Goal: Information Seeking & Learning: Learn about a topic

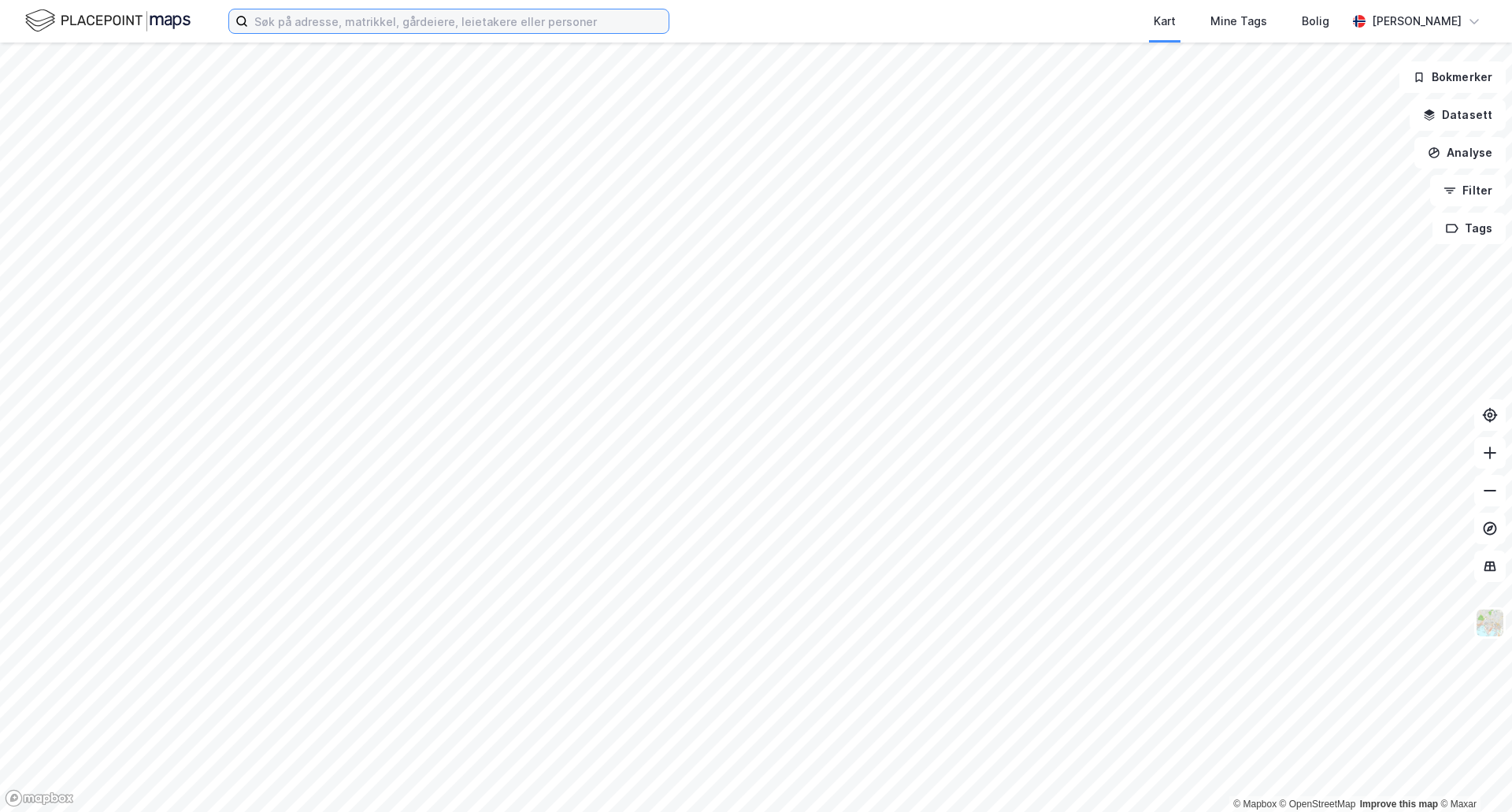
click at [270, 18] on input at bounding box center [459, 21] width 421 height 24
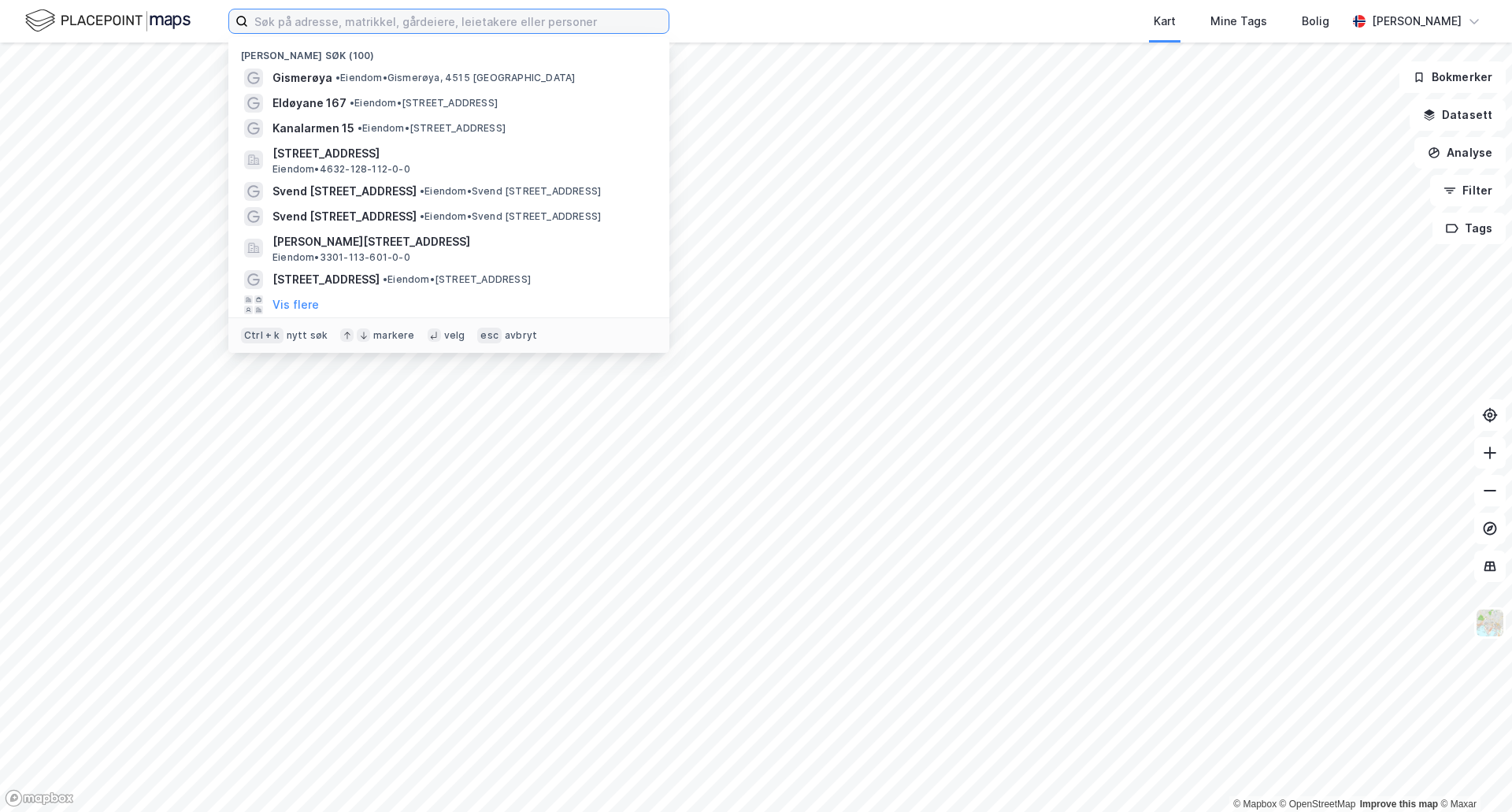
type input "t"
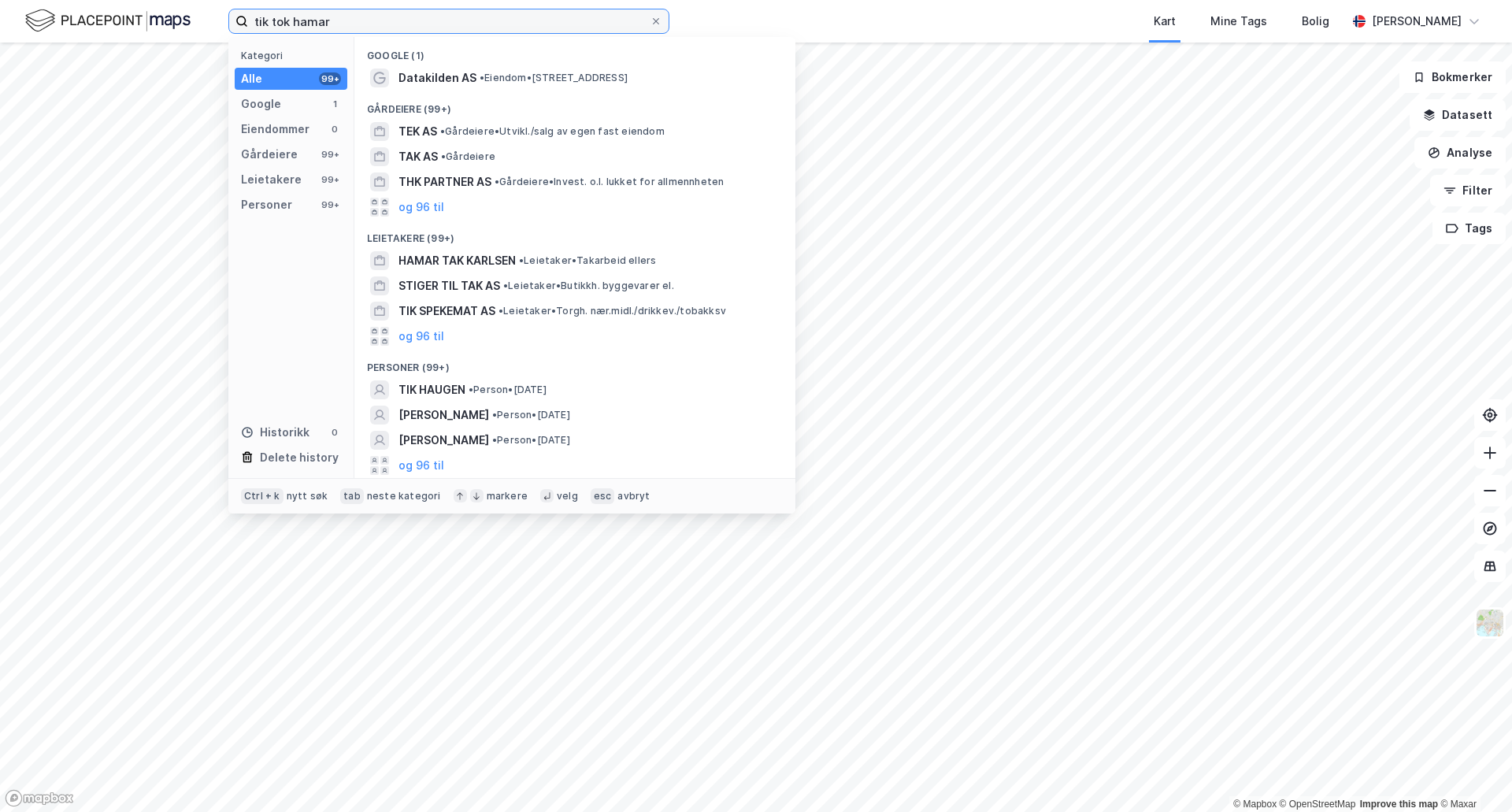
drag, startPoint x: 340, startPoint y: 20, endPoint x: 293, endPoint y: 18, distance: 47.0
click at [293, 18] on input "tik tok hamar" at bounding box center [449, 21] width 402 height 24
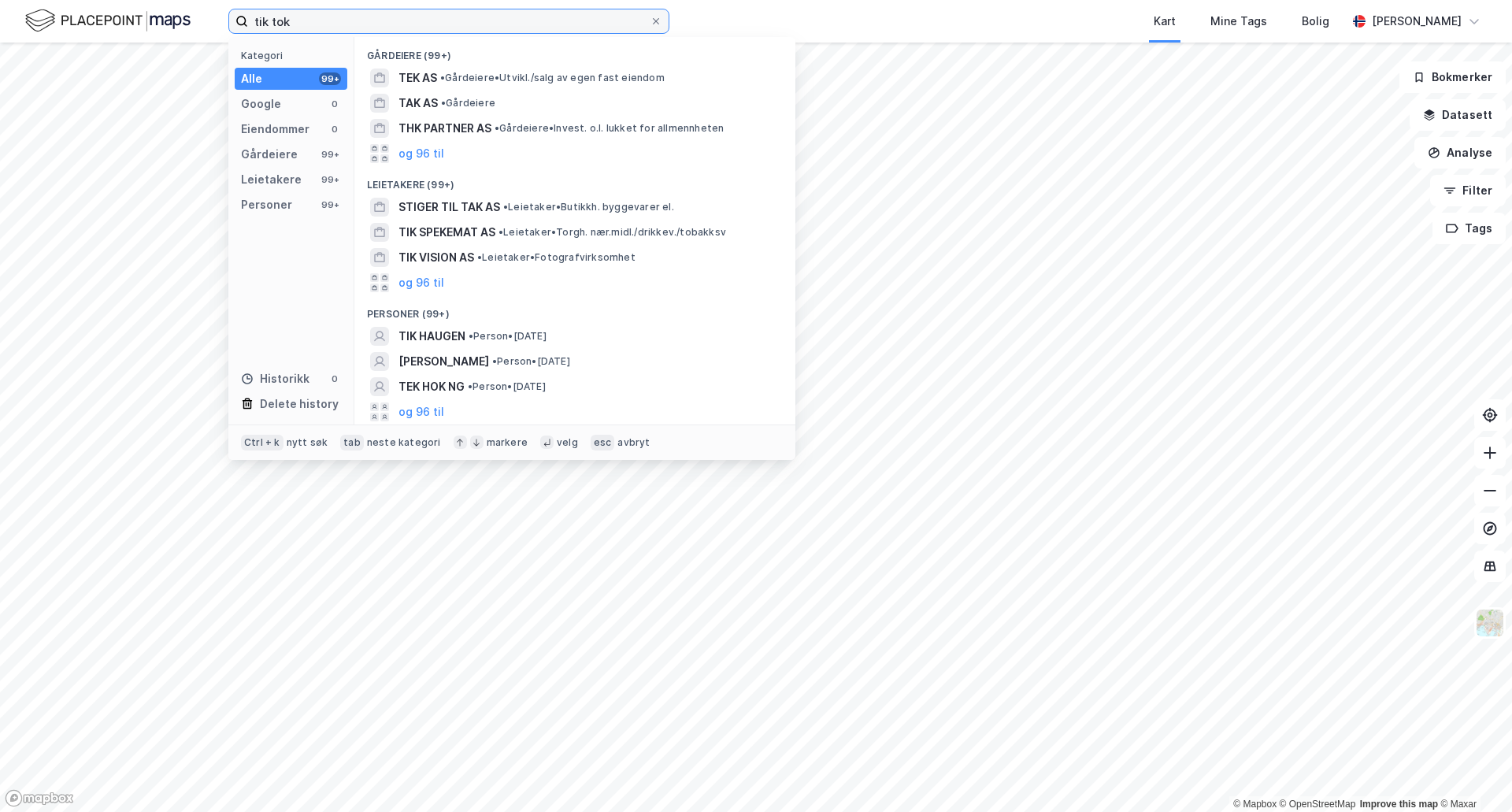
drag, startPoint x: 320, startPoint y: 24, endPoint x: 137, endPoint y: -1, distance: 184.7
click at [137, 0] on html "tik tok Kategori Alle 99+ Google 0 Eiendommer 0 Gårdeiere 99+ Leietakere 99+ Pe…" at bounding box center [756, 406] width 1512 height 812
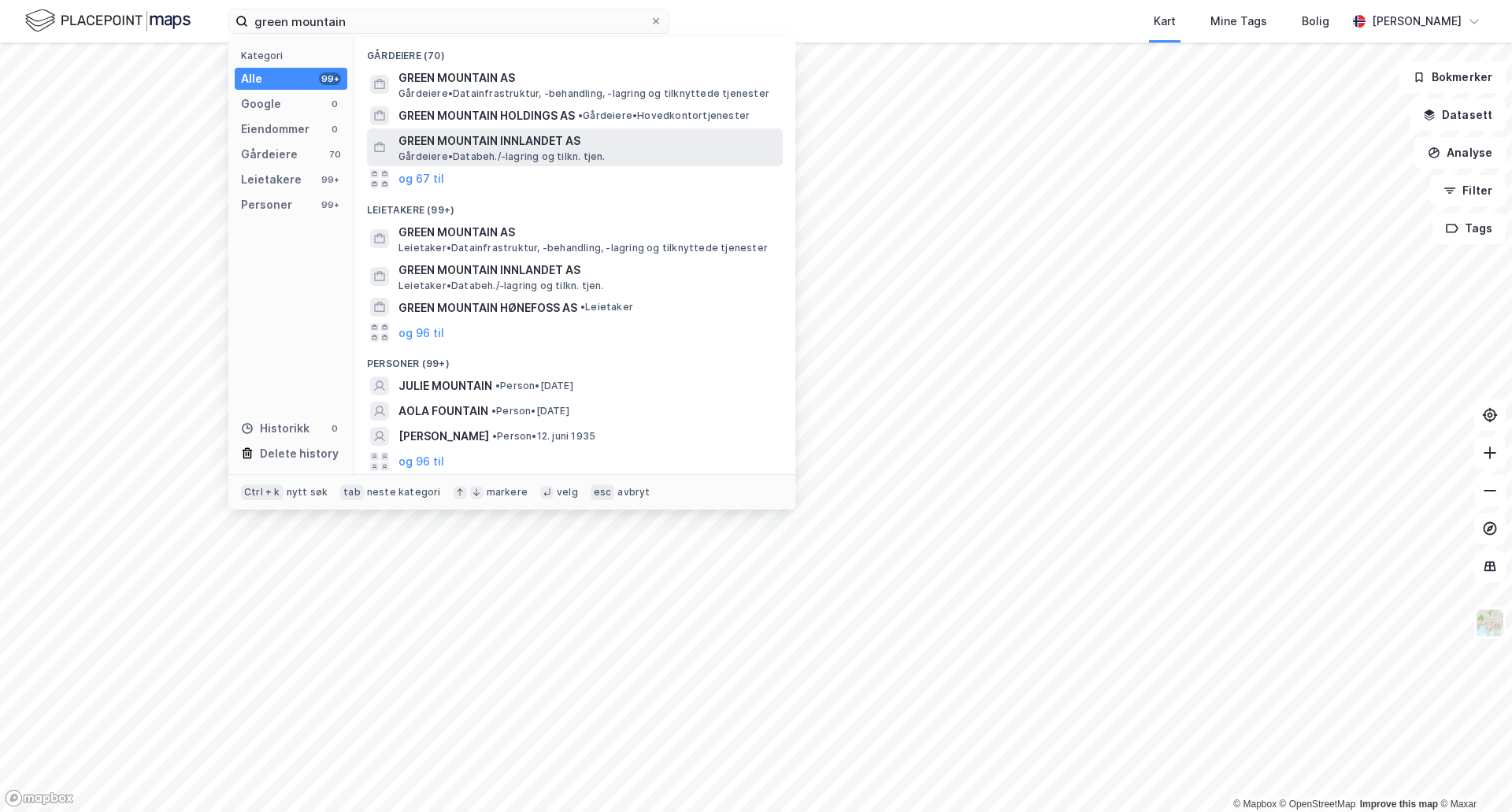
click at [410, 137] on span "GREEN MOUNTAIN INNLANDET AS" at bounding box center [587, 141] width 378 height 19
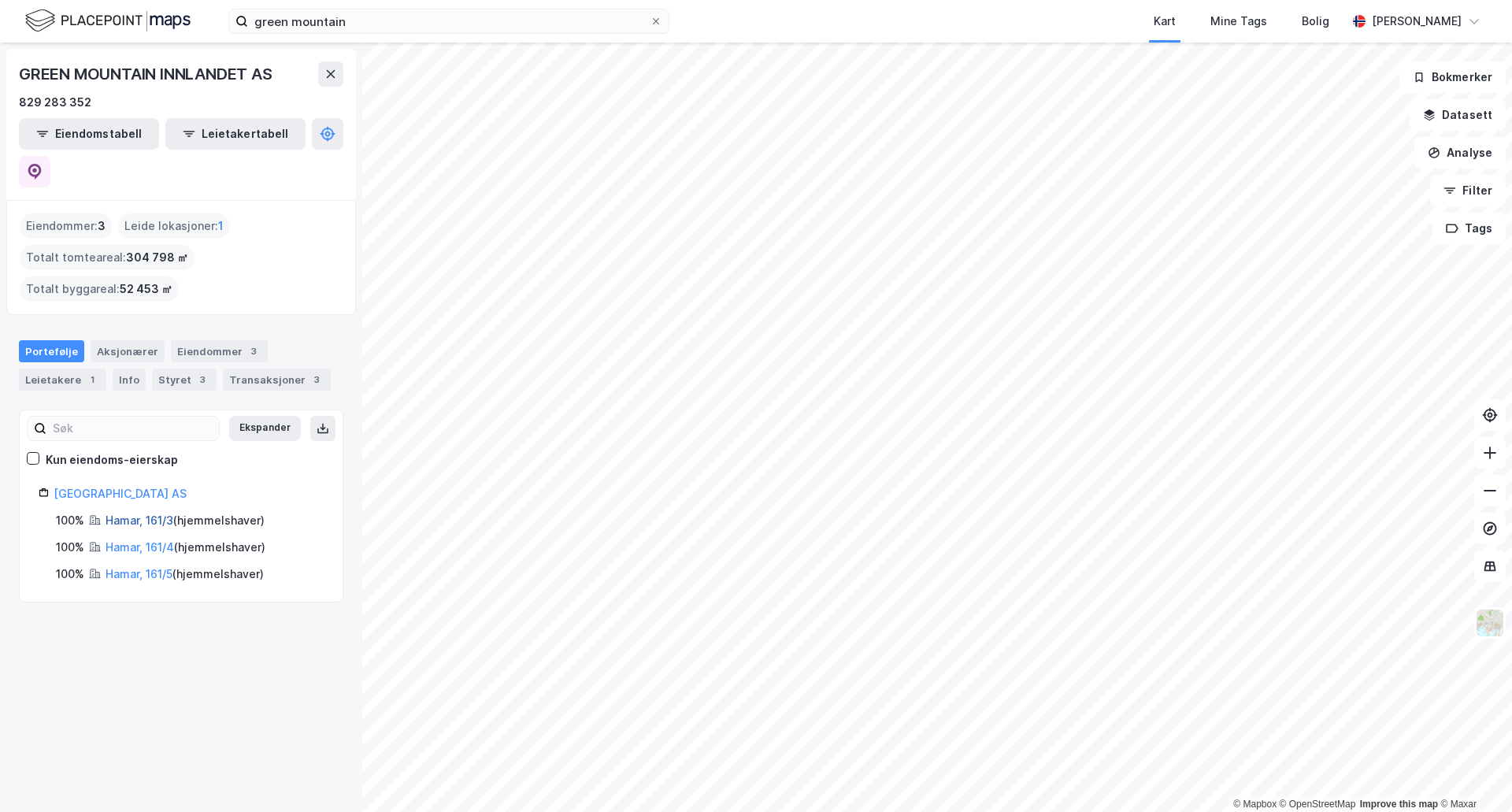
click at [131, 514] on link "Hamar, 161/3" at bounding box center [139, 520] width 67 height 13
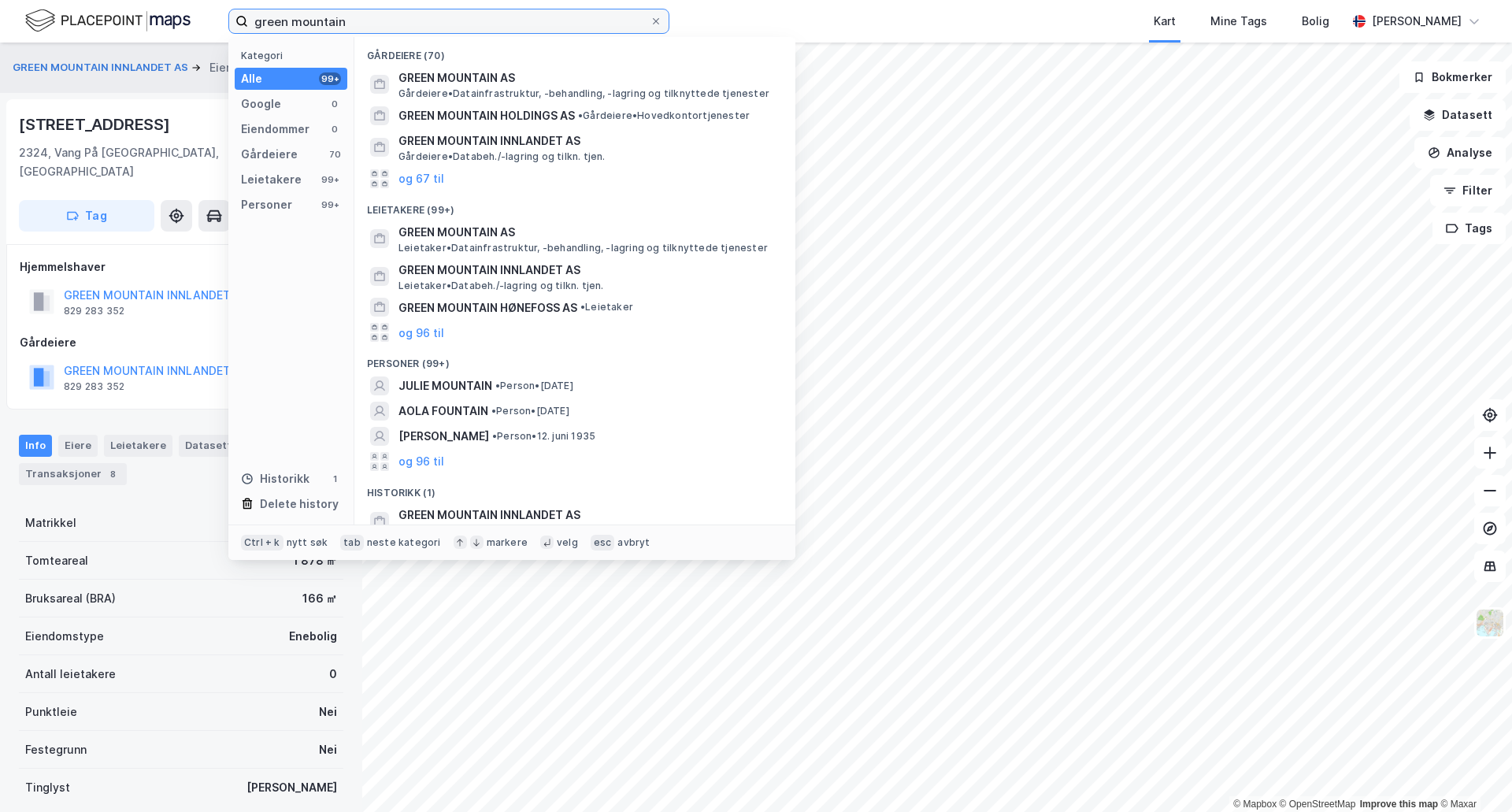
drag, startPoint x: 409, startPoint y: 30, endPoint x: 0, endPoint y: -58, distance: 418.4
click at [0, 0] on html "green mountain Kategori Alle 99+ Google 0 Eiendommer 0 Gårdeiere 70 Leietakere …" at bounding box center [756, 406] width 1512 height 812
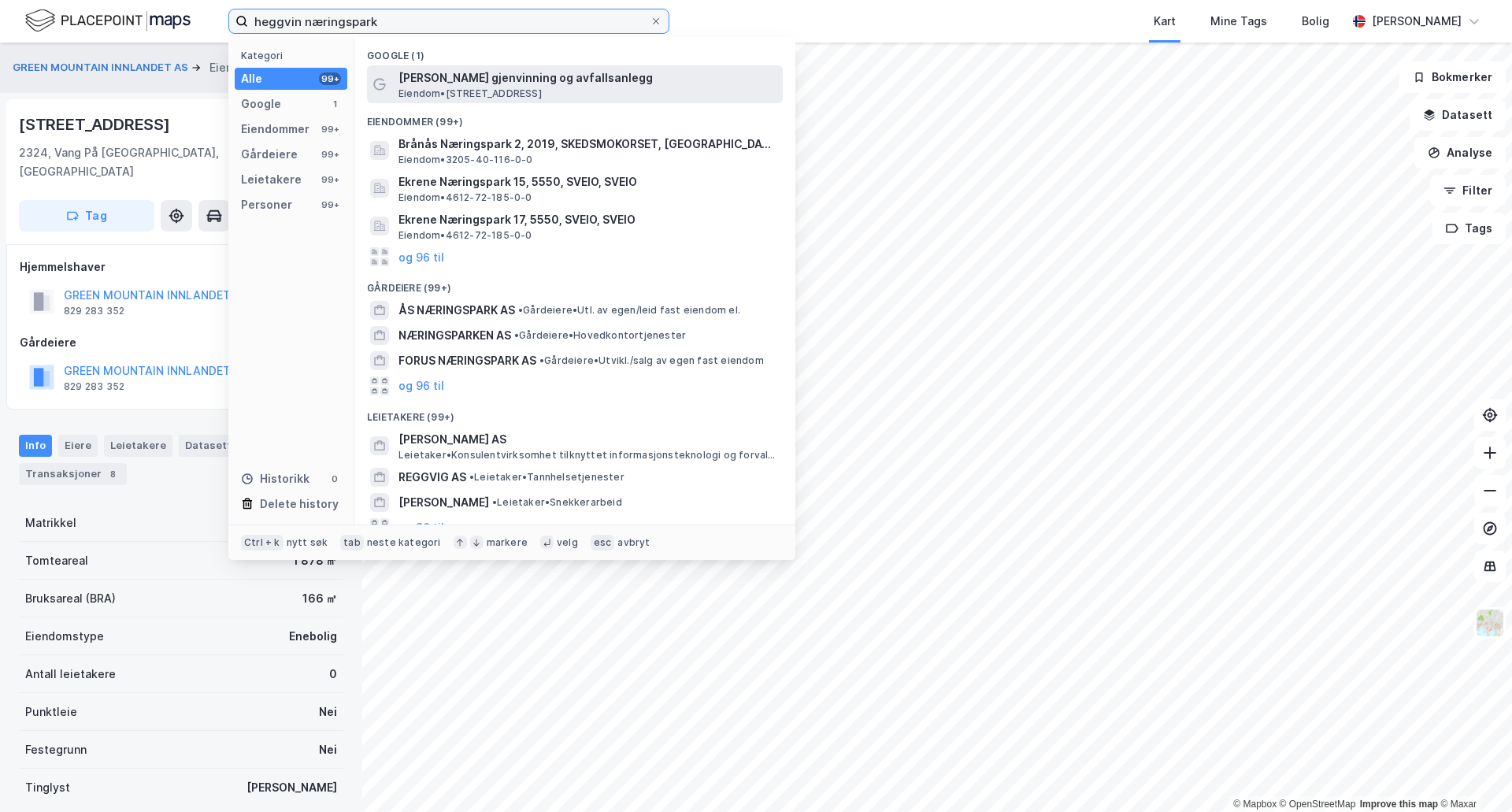
type input "heggvin næringspark"
click at [447, 84] on span "[PERSON_NAME] gjenvinning og avfallsanlegg" at bounding box center [587, 78] width 378 height 19
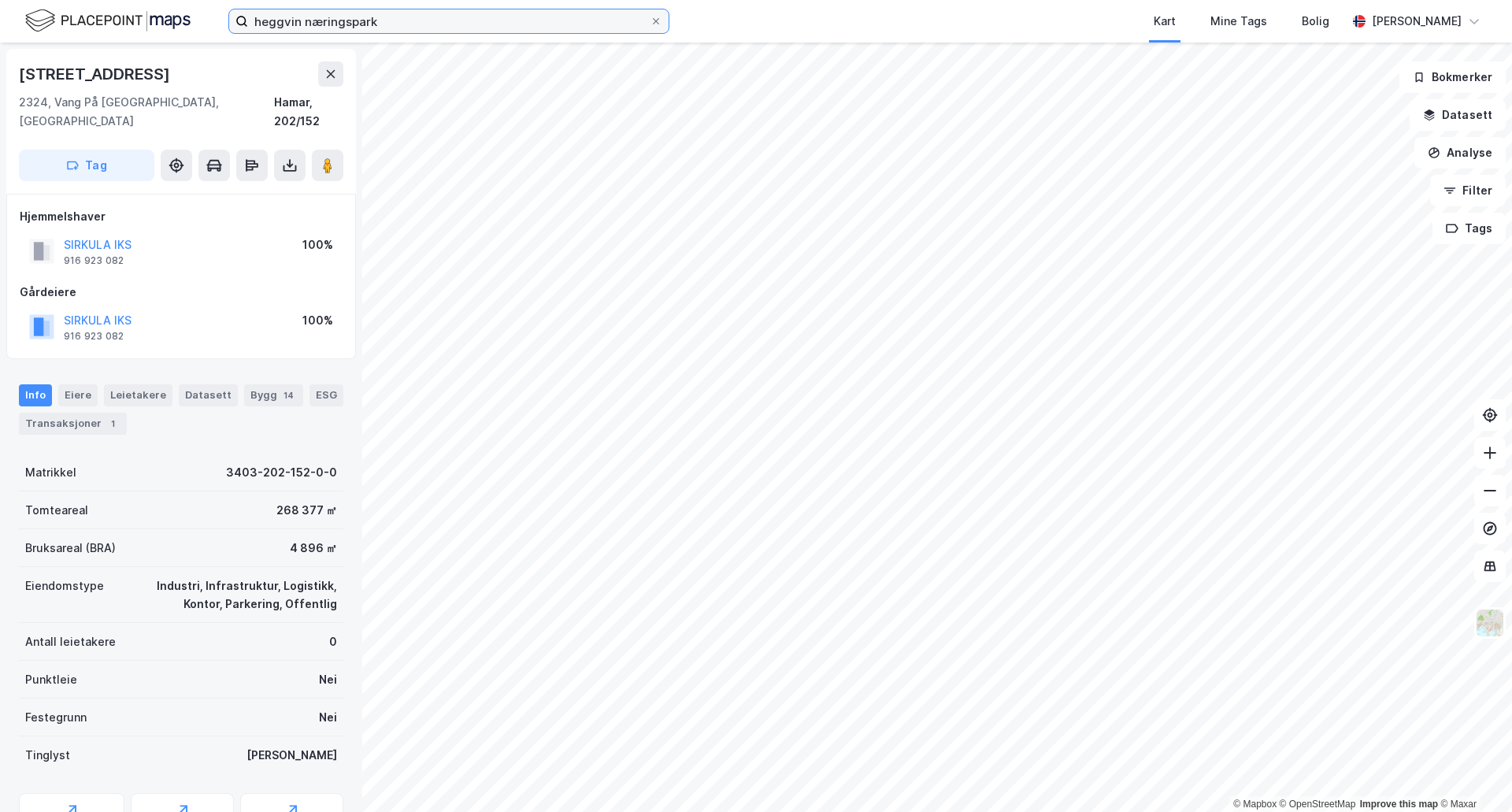
click at [369, 17] on input "heggvin næringspark" at bounding box center [449, 21] width 402 height 24
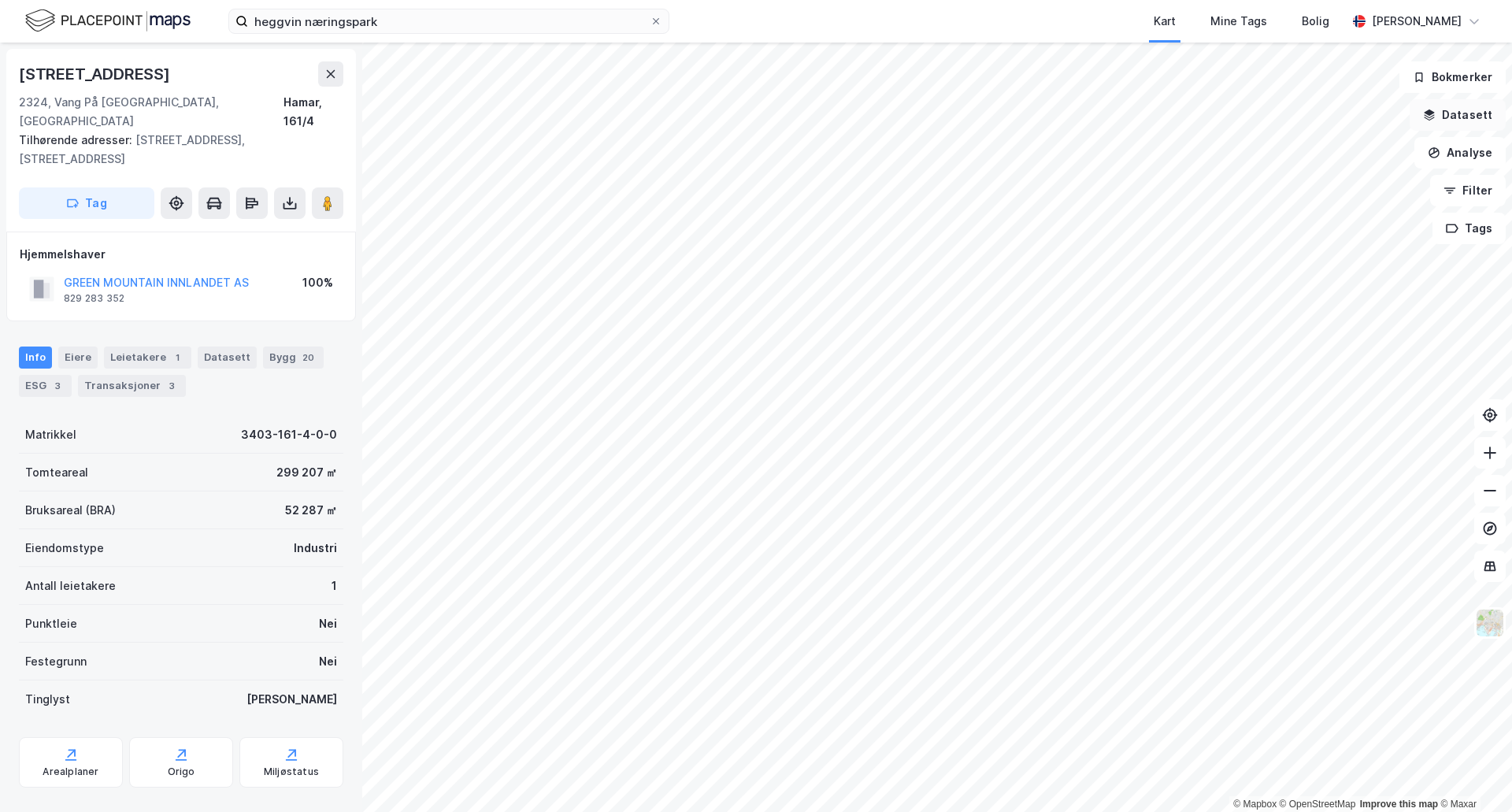
click at [1432, 112] on icon "button" at bounding box center [1429, 113] width 10 height 6
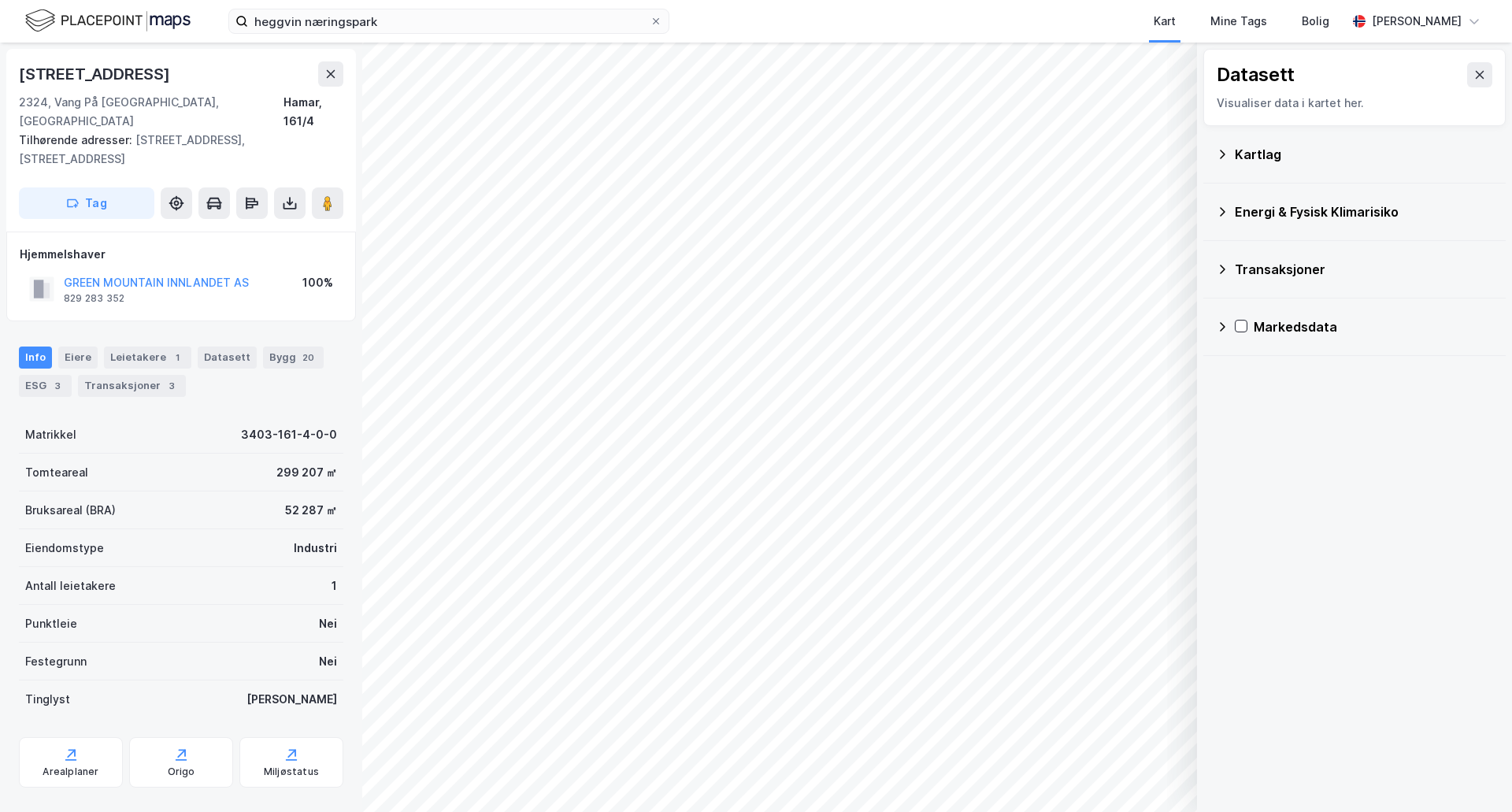
click at [1272, 157] on div "Kartlag" at bounding box center [1364, 155] width 259 height 19
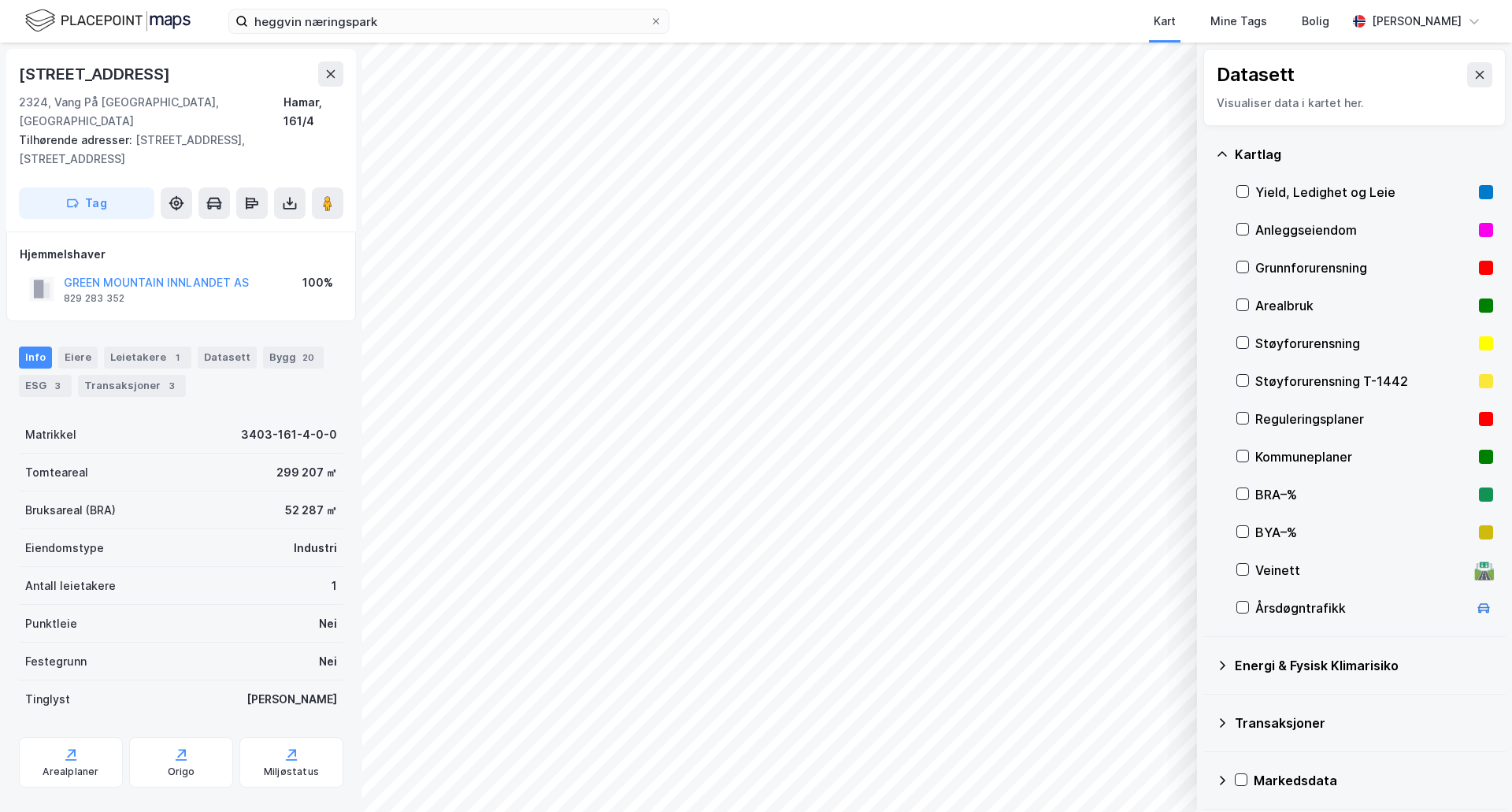
click at [1275, 155] on div "Kartlag" at bounding box center [1364, 155] width 259 height 19
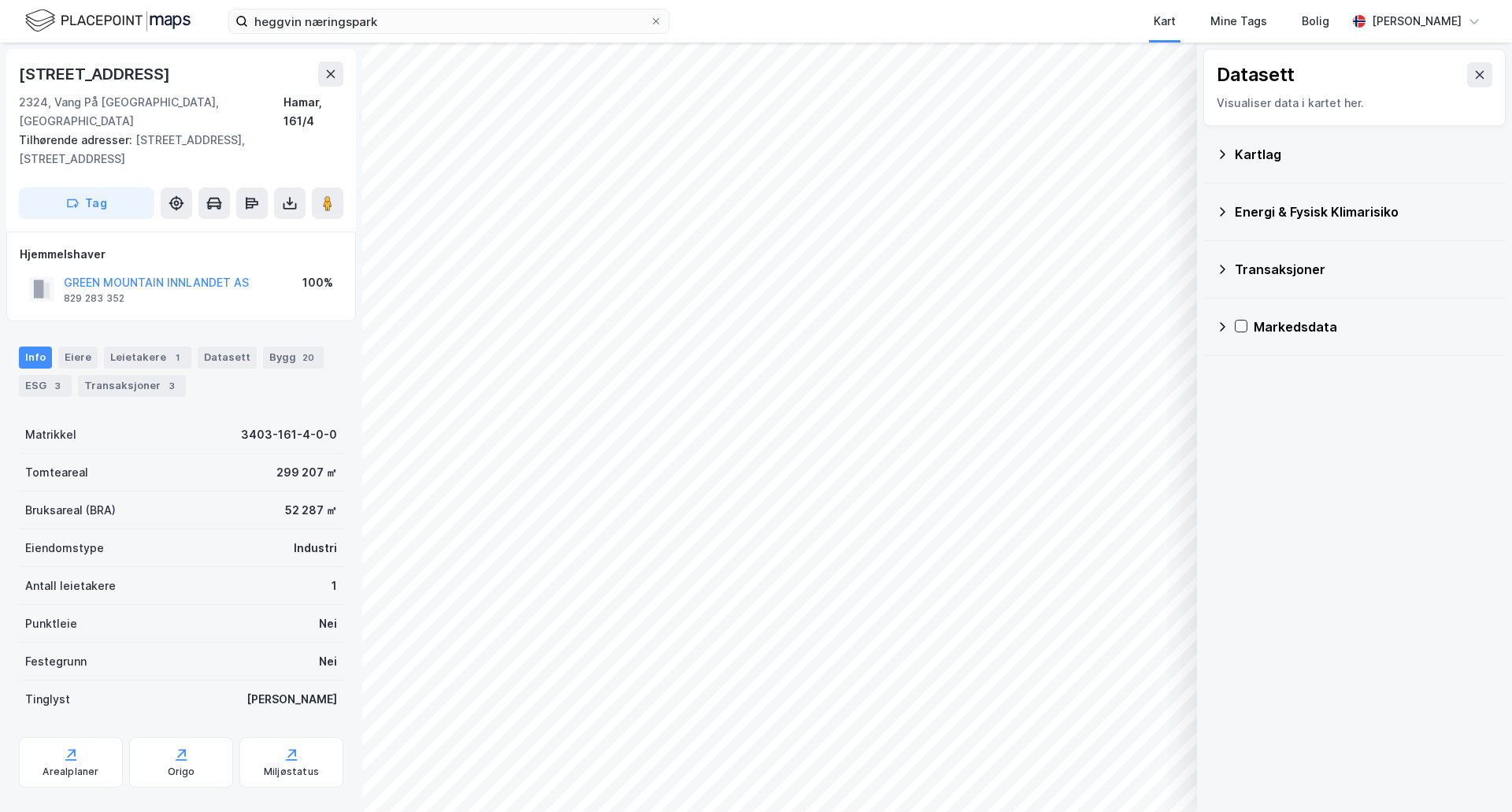
click at [1219, 264] on icon at bounding box center [1222, 269] width 13 height 13
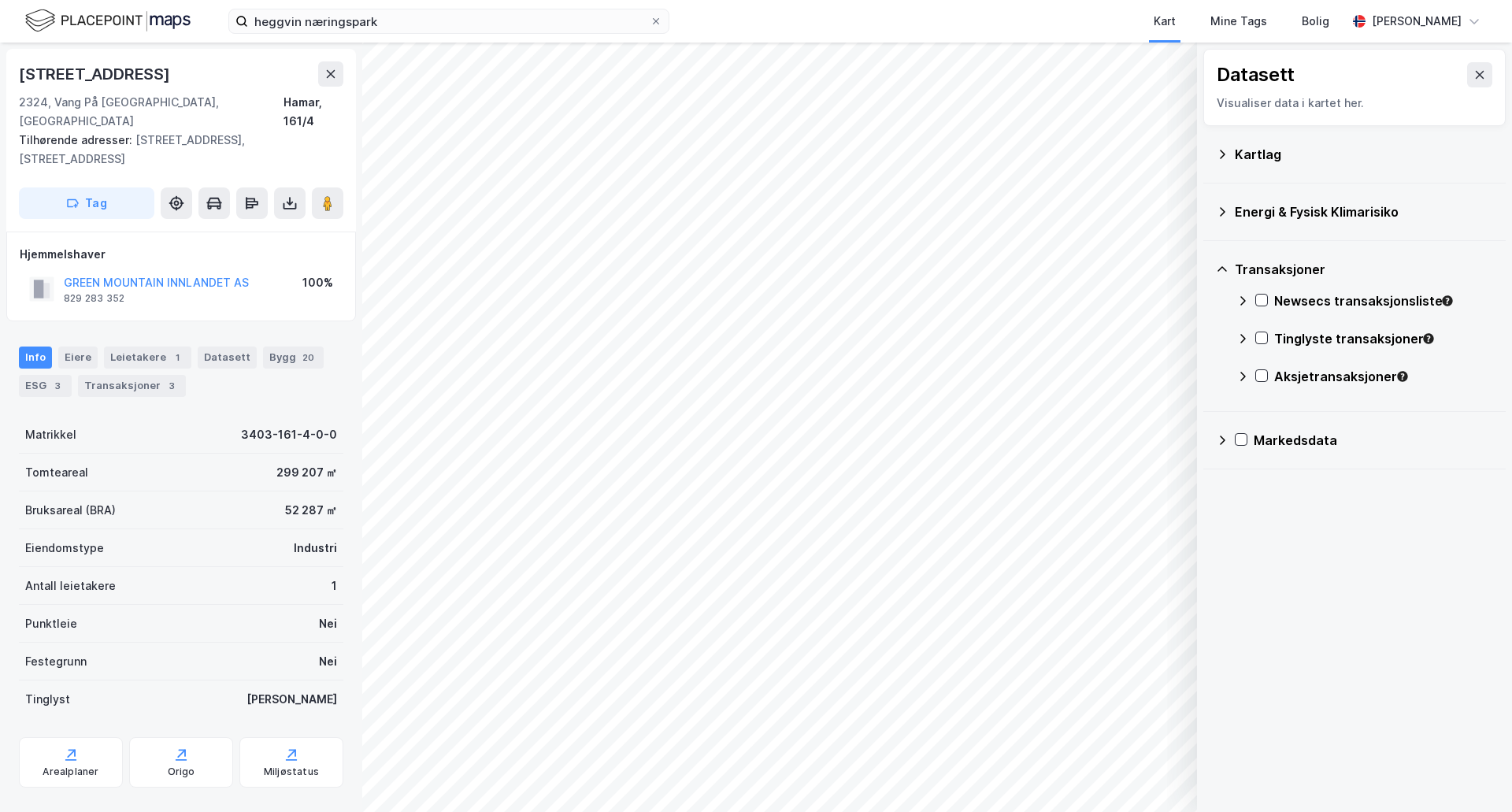
click at [1351, 304] on div "Newsecs transaksjonsliste" at bounding box center [1384, 301] width 219 height 19
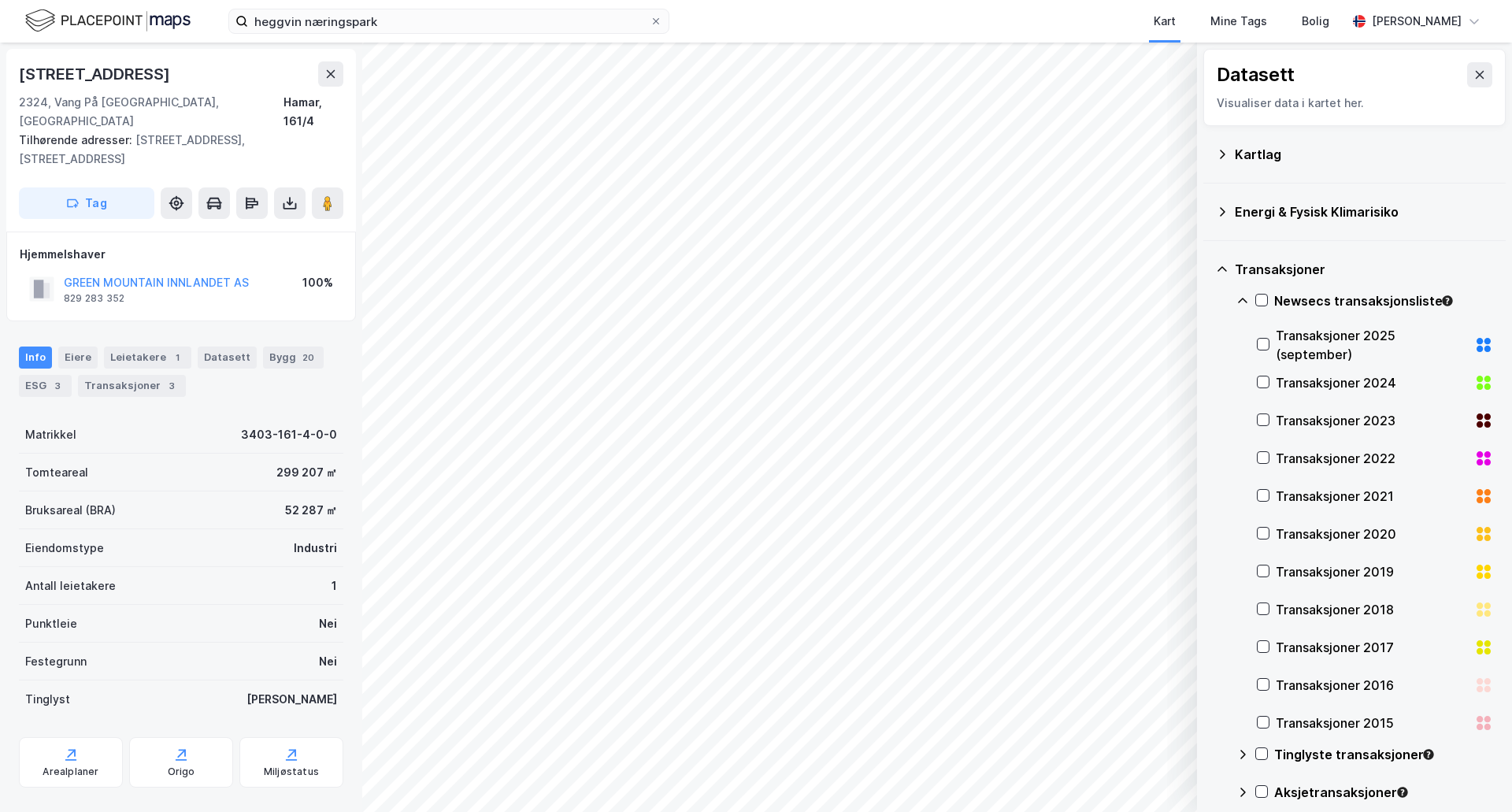
click at [1337, 421] on div "Transaksjoner 2023" at bounding box center [1372, 421] width 192 height 19
click at [1089, 764] on button "Vis" at bounding box center [1116, 772] width 131 height 25
click at [1103, 733] on icon at bounding box center [1109, 737] width 13 height 13
click at [1055, 733] on div "Dataset" at bounding box center [1047, 730] width 98 height 13
click at [1114, 730] on icon at bounding box center [1109, 737] width 13 height 13
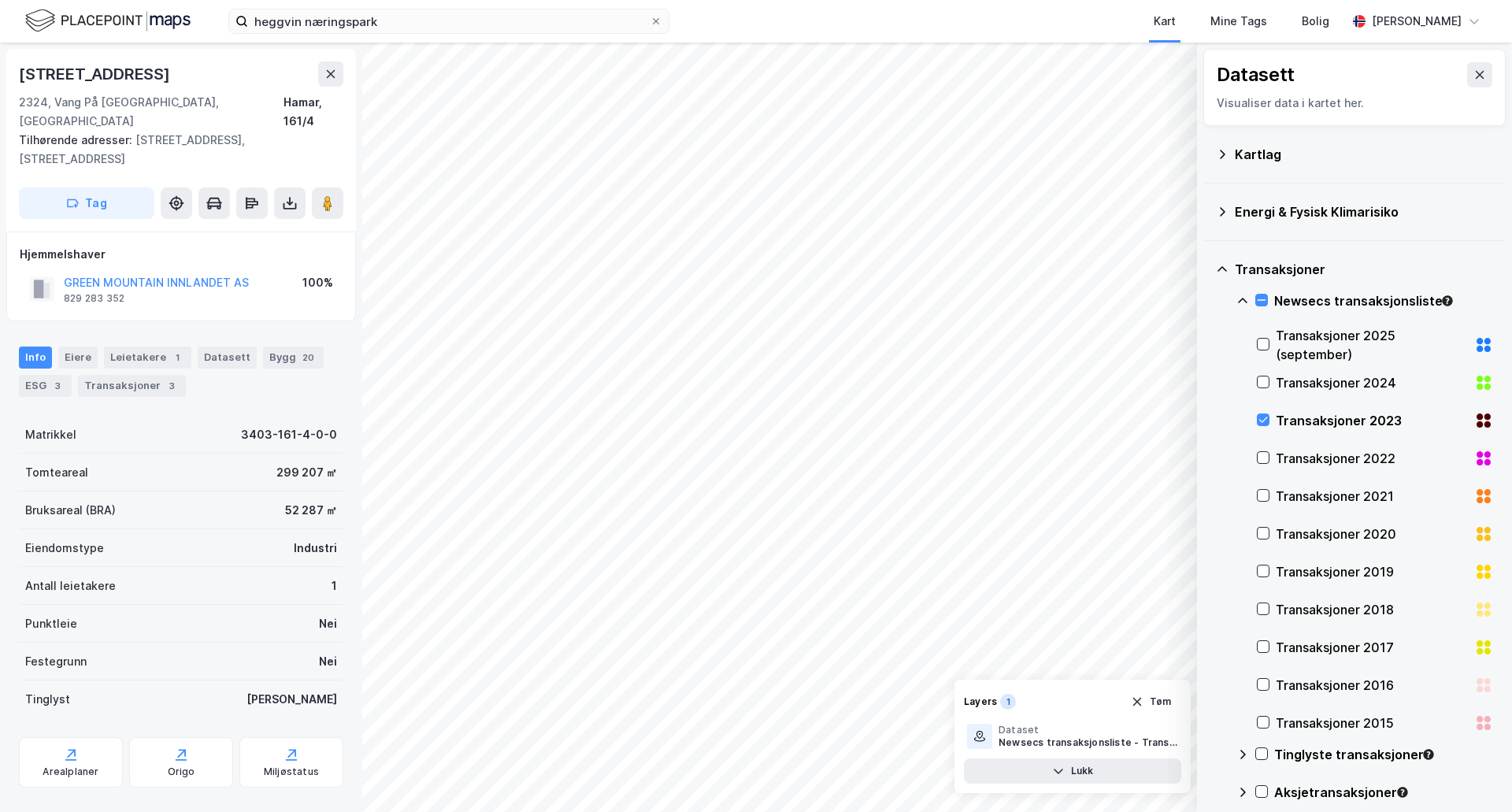
click at [1287, 381] on div "Transaksjoner 2024" at bounding box center [1372, 383] width 192 height 19
click at [1273, 350] on div "Transaksjoner 2025 (september)" at bounding box center [1375, 345] width 237 height 38
click at [1278, 450] on div "Transaksjoner 2022" at bounding box center [1372, 459] width 192 height 19
click at [1273, 492] on div "Transaksjoner 2021" at bounding box center [1375, 496] width 237 height 38
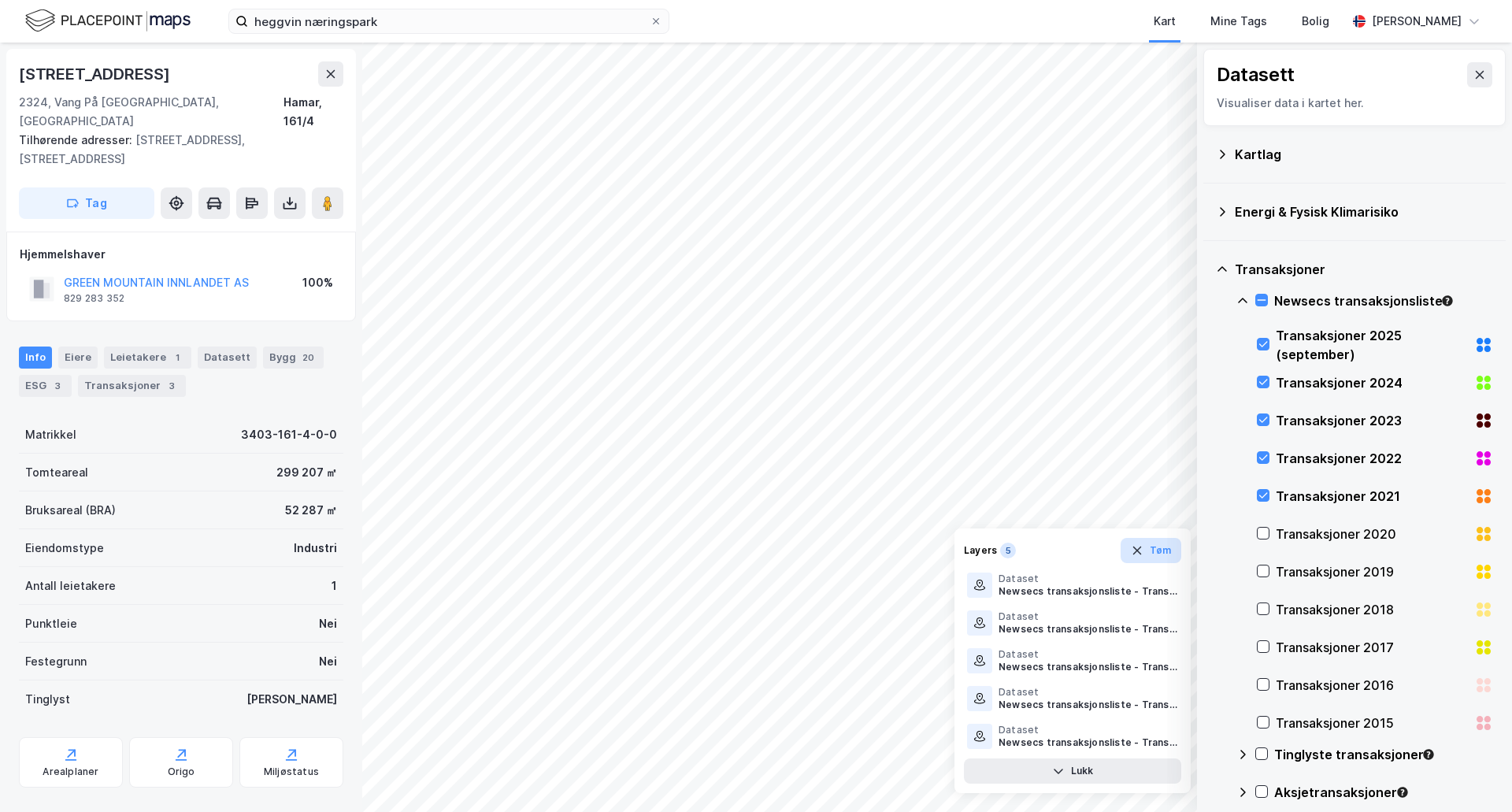
click at [1150, 551] on button "Tøm" at bounding box center [1151, 551] width 60 height 25
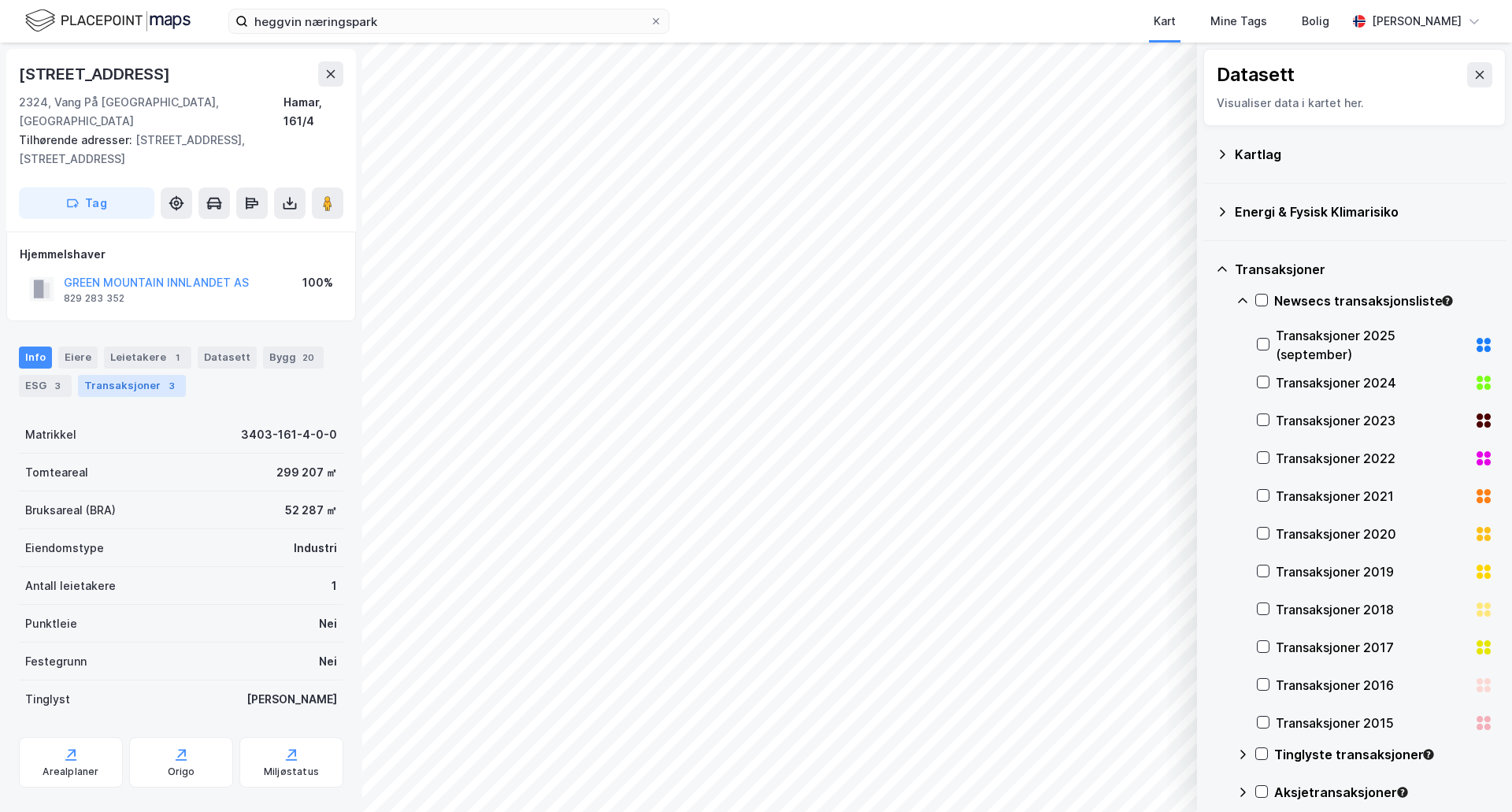
click at [140, 375] on div "Transaksjoner 3" at bounding box center [132, 386] width 108 height 22
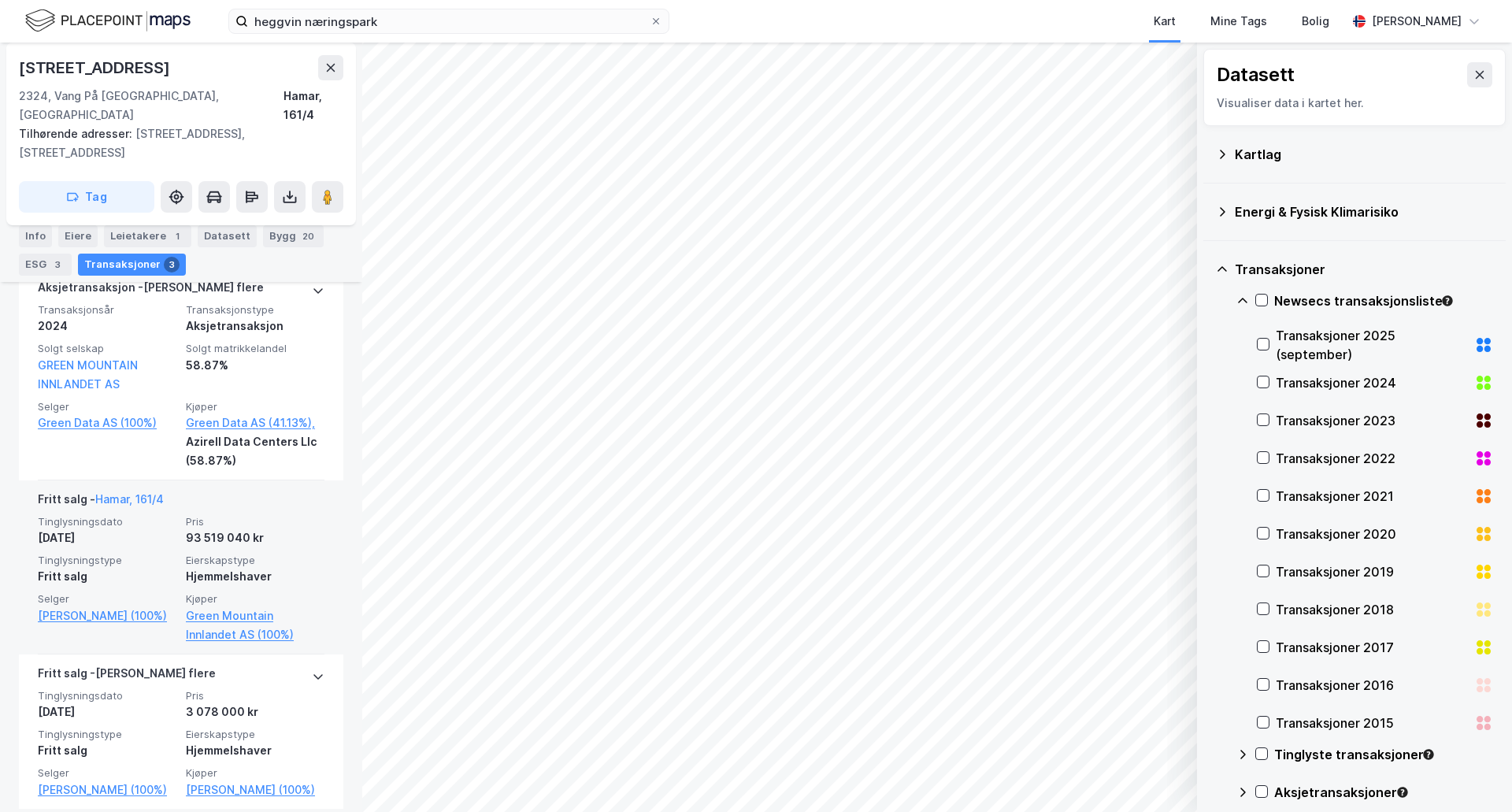
scroll to position [439, 0]
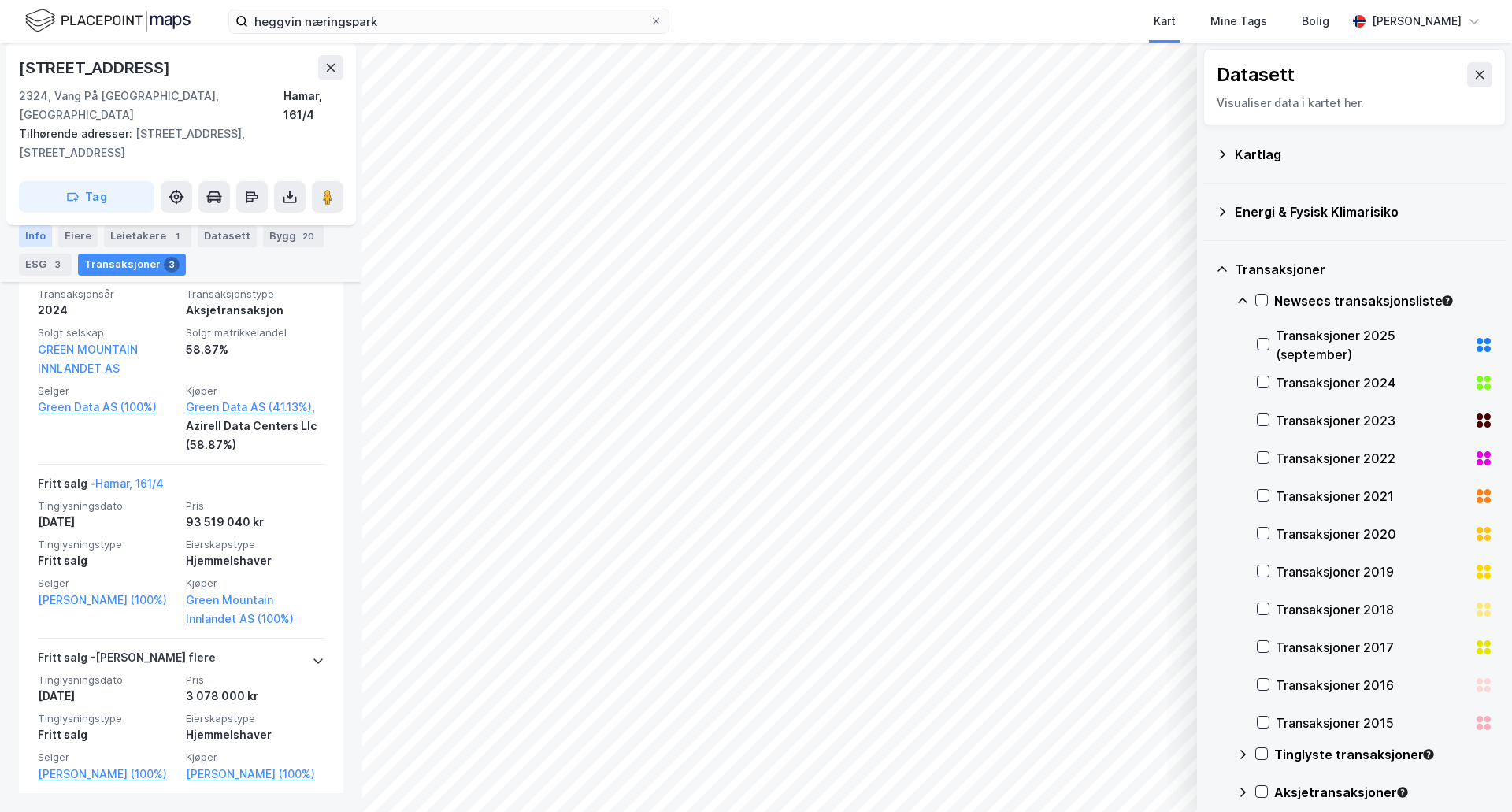
click at [35, 239] on div "Info" at bounding box center [36, 237] width 33 height 22
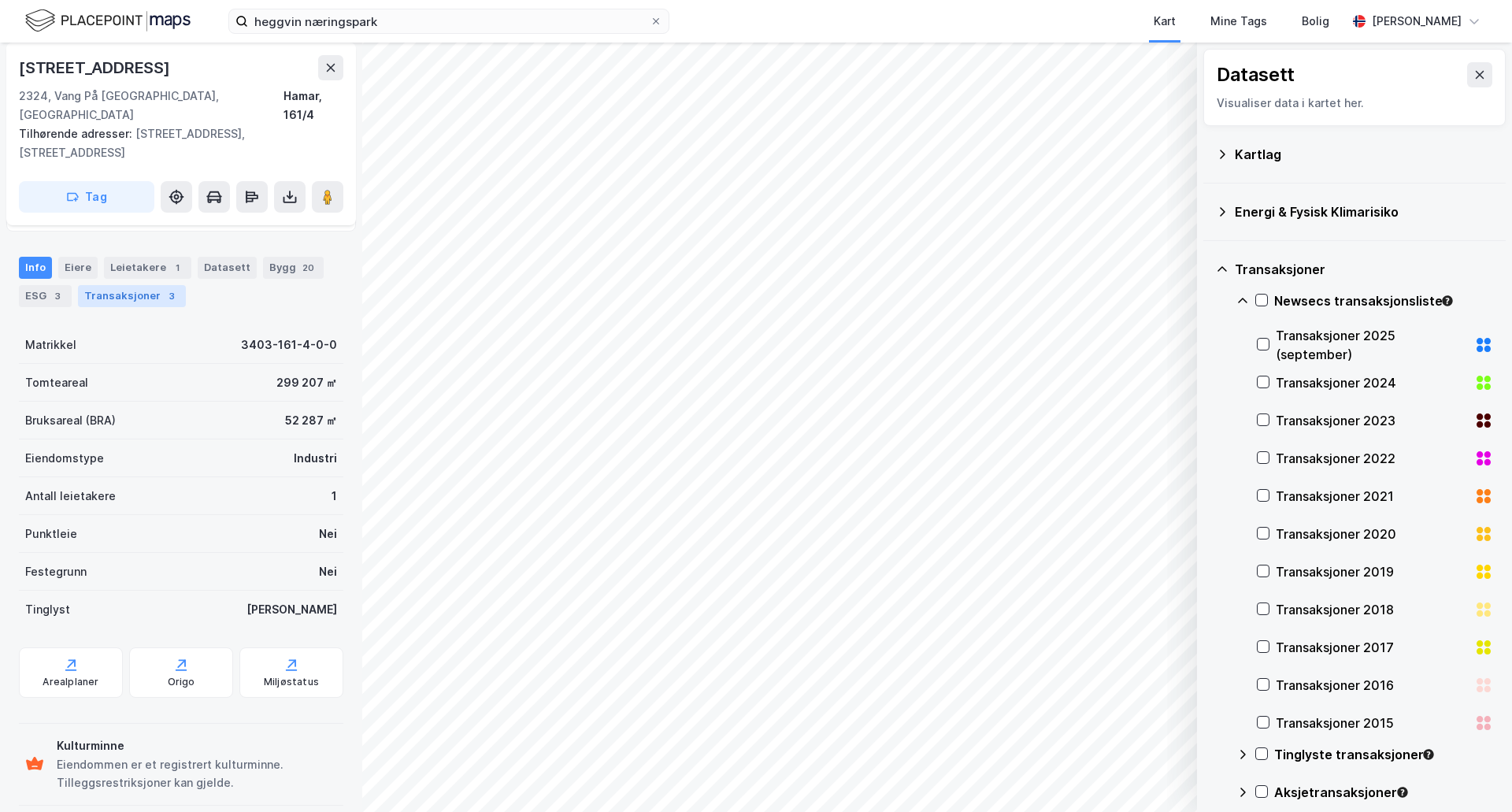
click at [153, 285] on div "Transaksjoner 3" at bounding box center [132, 296] width 108 height 22
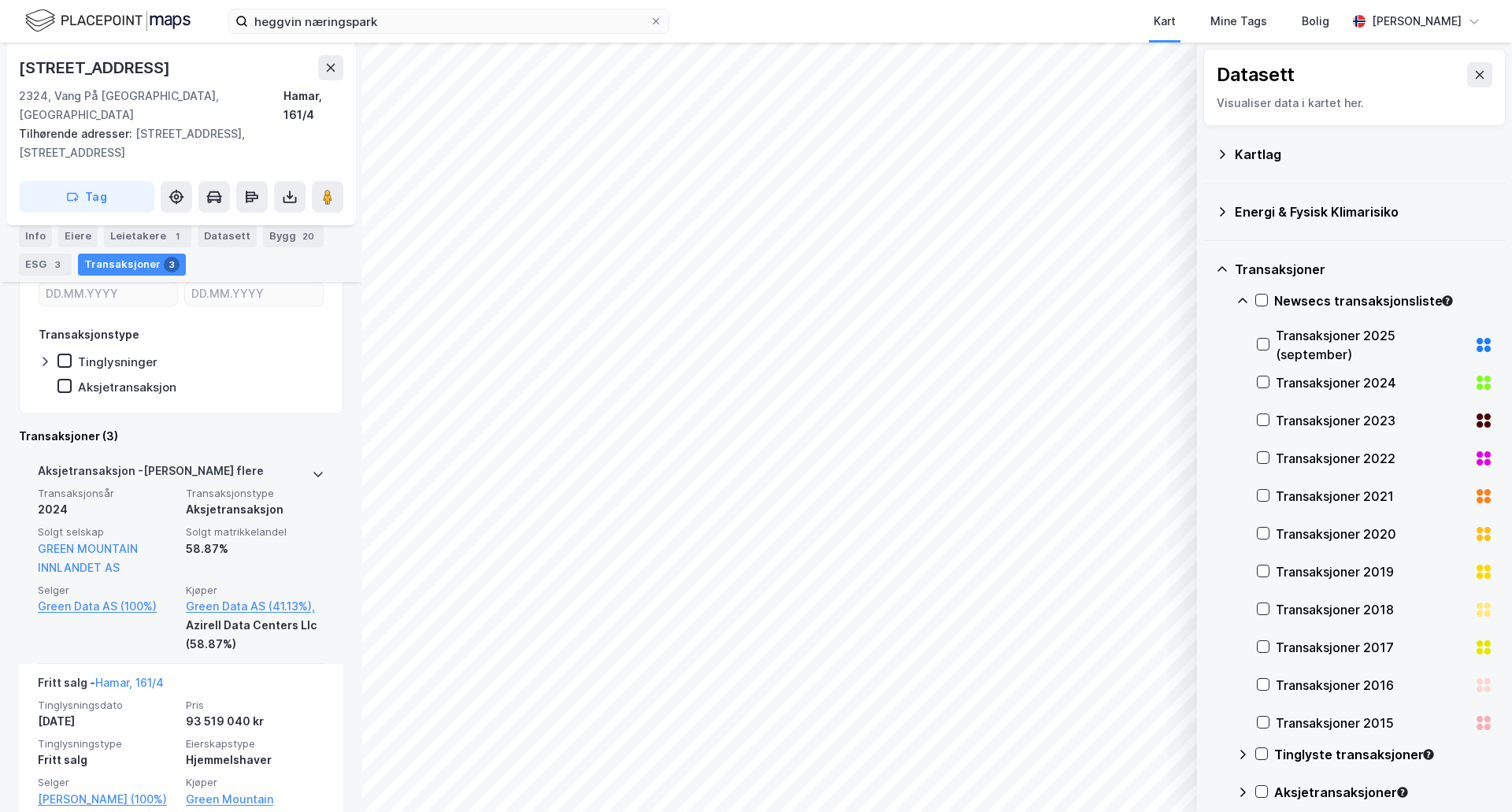
scroll to position [315, 0]
